Goal: Find specific page/section: Find specific page/section

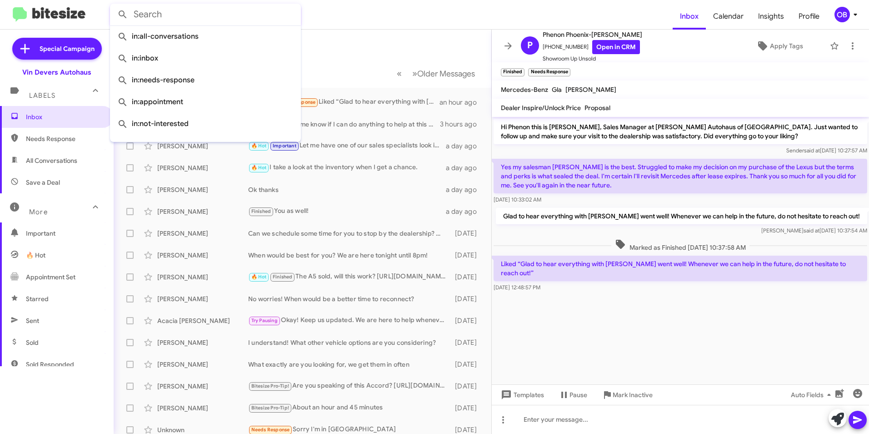
click at [179, 15] on input "text" at bounding box center [205, 15] width 191 height 22
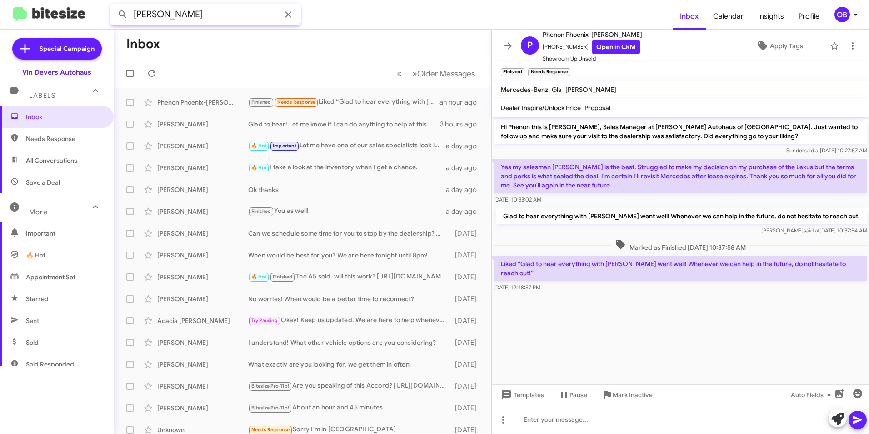
type input "[PERSON_NAME]"
click at [114, 5] on button at bounding box center [123, 14] width 18 height 18
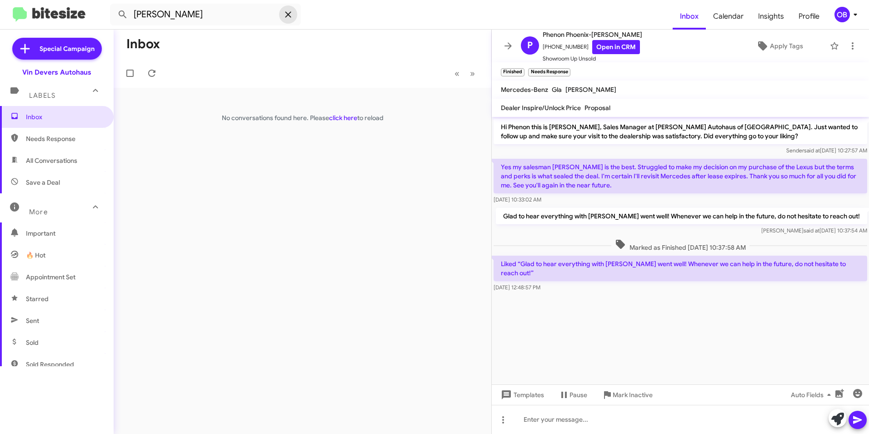
click at [293, 16] on icon at bounding box center [288, 14] width 11 height 11
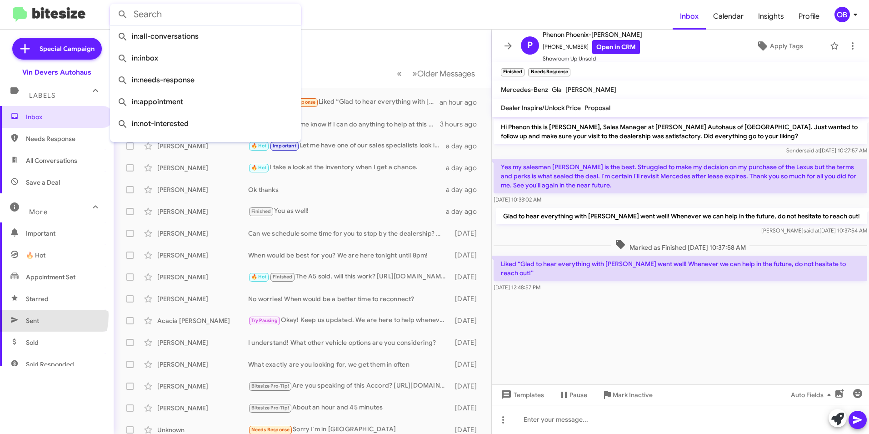
click at [35, 315] on span "Sent" at bounding box center [57, 320] width 114 height 22
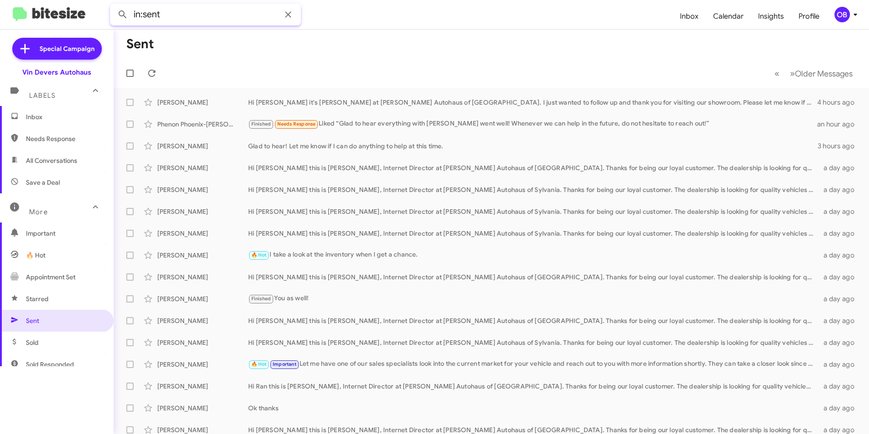
click at [178, 15] on input "in:sent" at bounding box center [205, 15] width 191 height 22
type input "in:sent [PERSON_NAME]"
click at [114, 5] on button at bounding box center [123, 14] width 18 height 18
